Goal: Check status: Verify the current state of an ongoing process or item

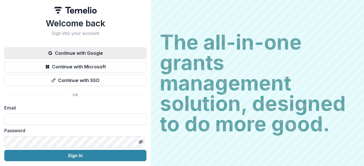
click at [87, 52] on button "Continue with Google" at bounding box center [75, 53] width 142 height 11
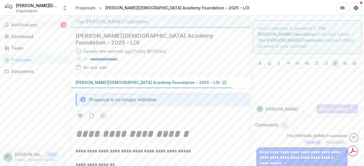
click at [44, 26] on span "Notifications" at bounding box center [35, 25] width 49 height 5
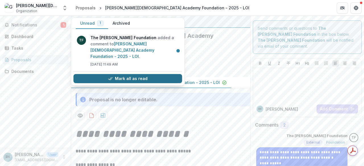
click at [133, 74] on button "Mark all as read" at bounding box center [127, 78] width 109 height 9
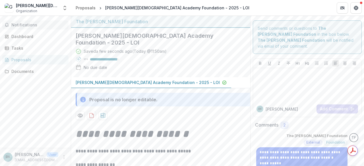
click at [185, 111] on div at bounding box center [167, 115] width 182 height 9
click at [19, 50] on div "Tasks" at bounding box center [37, 48] width 53 height 6
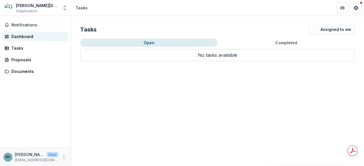
click at [19, 36] on div "Dashboard" at bounding box center [37, 37] width 53 height 6
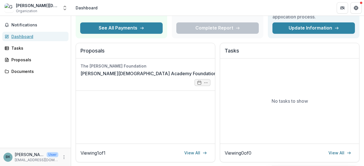
scroll to position [57, 0]
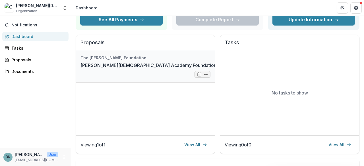
click at [158, 69] on link "[PERSON_NAME][DEMOGRAPHIC_DATA] Academy Foundation - 2025 - LOI" at bounding box center [163, 65] width 164 height 7
